Goal: Find specific page/section

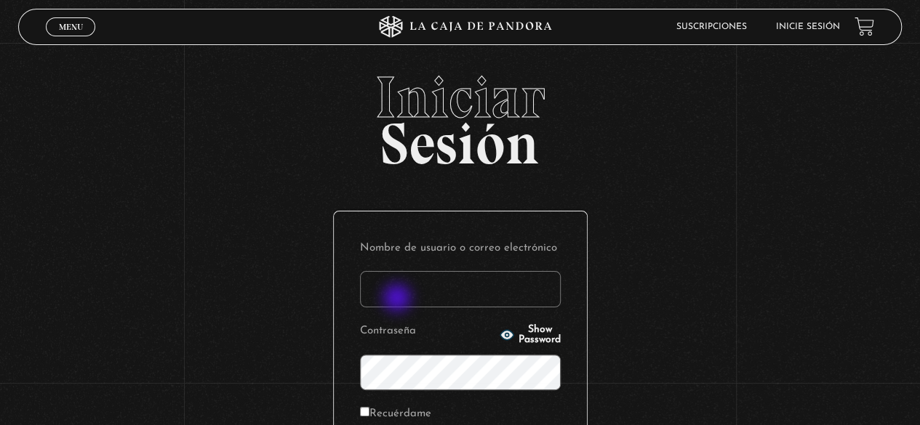
click at [398, 296] on input "Nombre de usuario o correo electrónico" at bounding box center [460, 289] width 201 height 36
type input "[EMAIL_ADDRESS][DOMAIN_NAME]"
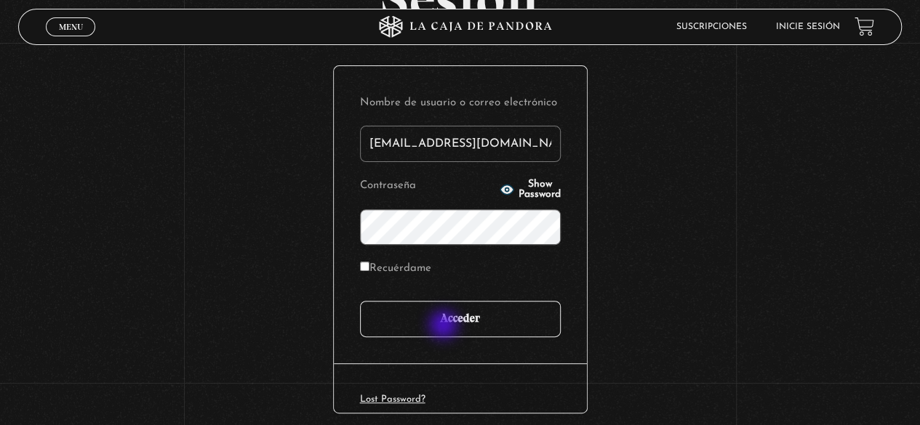
click at [445, 325] on input "Acceder" at bounding box center [460, 319] width 201 height 36
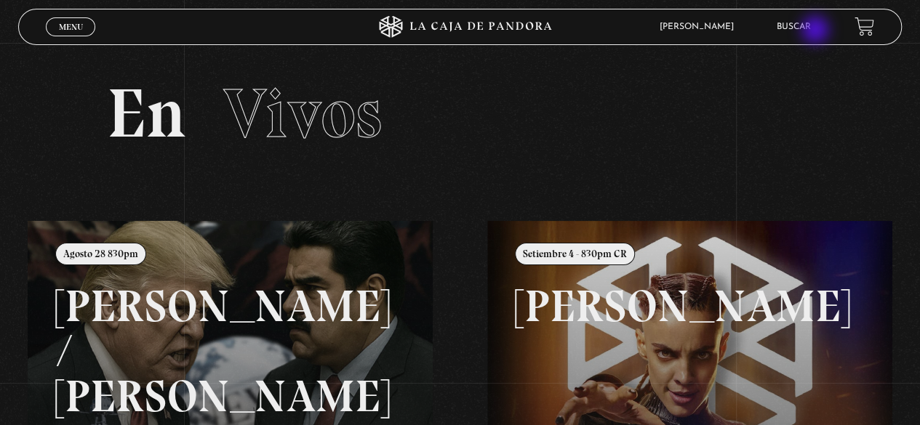
click at [811, 31] on link "Buscar" at bounding box center [793, 27] width 34 height 9
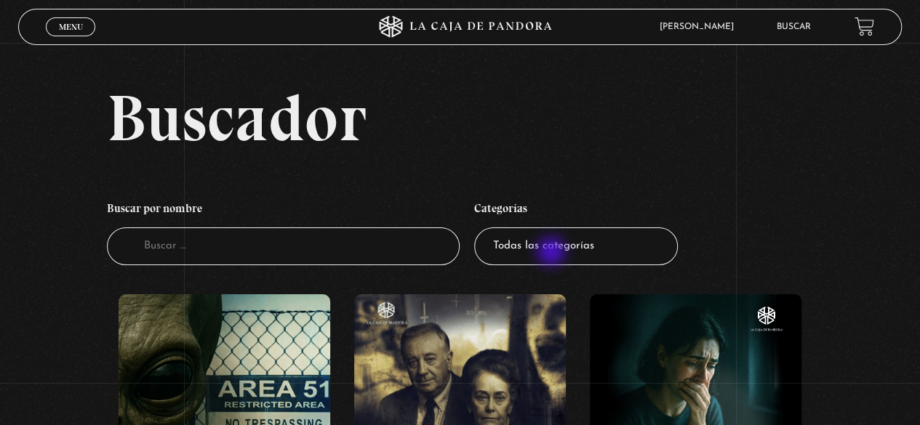
click at [552, 253] on select "Todas las categorías 11:11 Humanitario (1) Amo los [DATE] (2) Análisis de serie…" at bounding box center [576, 247] width 204 height 39
select select "nuevo-orden-mundial-nwo"
click at [479, 228] on select "Todas las categorías 11:11 Humanitario (1) Amo los [DATE] (2) Análisis de serie…" at bounding box center [576, 247] width 204 height 39
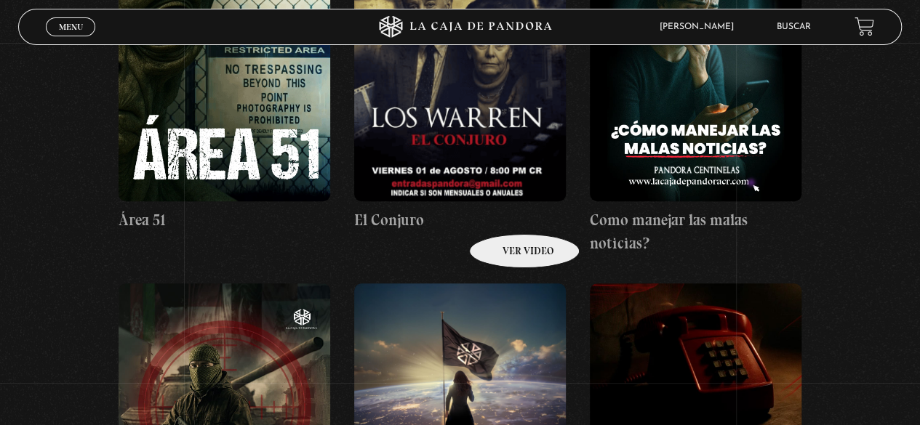
scroll to position [291, 0]
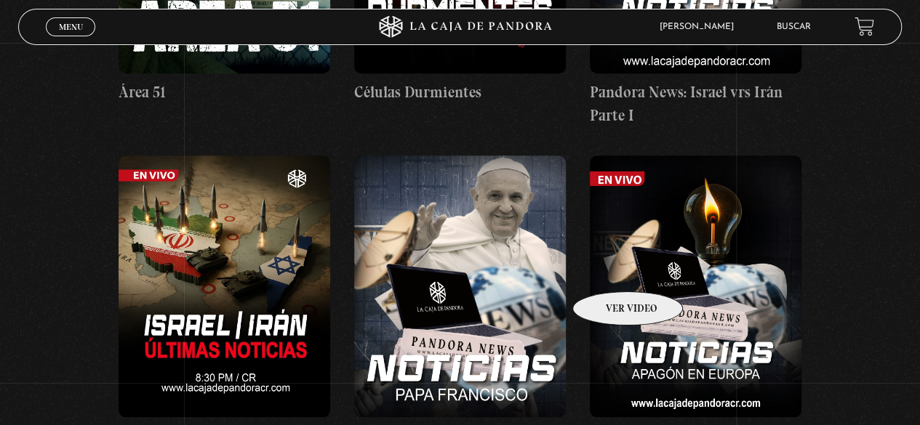
scroll to position [654, 0]
